Goal: Navigation & Orientation: Go to known website

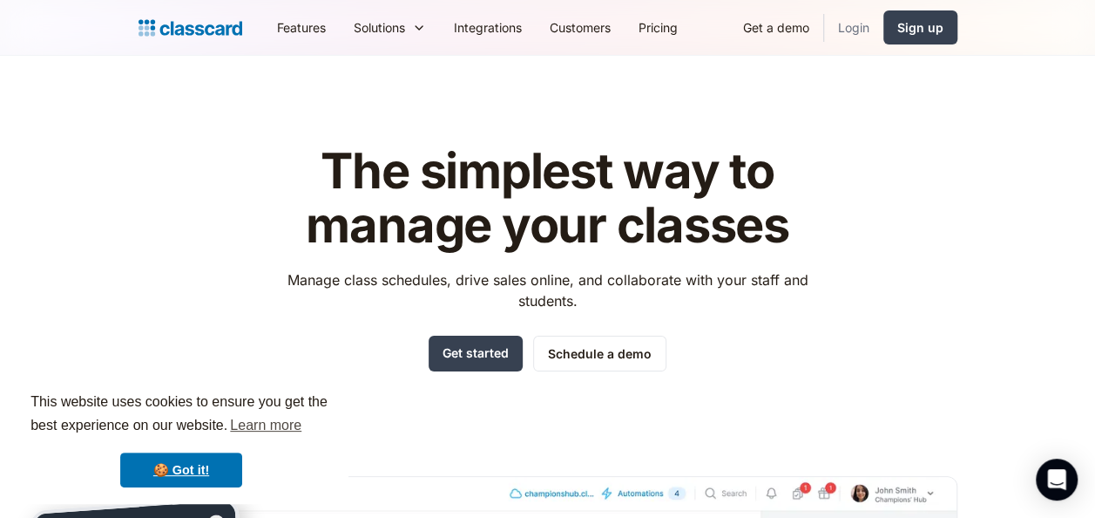
click at [846, 28] on link "Login" at bounding box center [853, 27] width 59 height 39
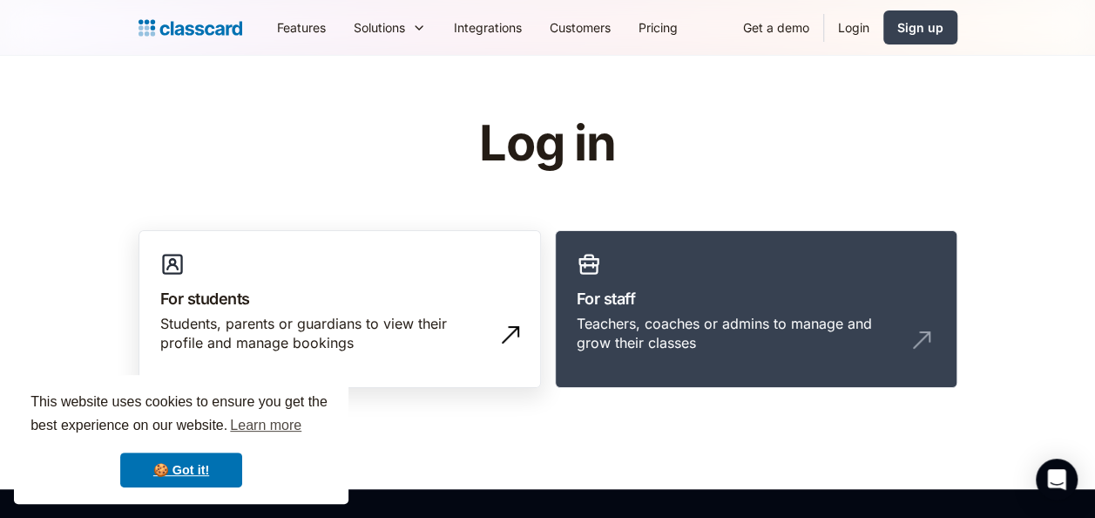
click at [509, 329] on img at bounding box center [511, 335] width 28 height 28
